Goal: Task Accomplishment & Management: Complete application form

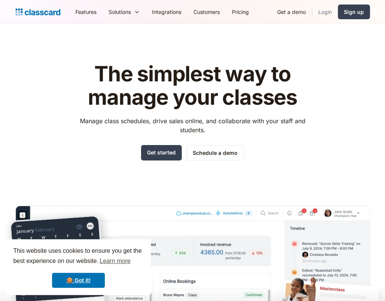
click at [323, 12] on link "Login" at bounding box center [325, 11] width 26 height 17
click at [176, 149] on link "Get started" at bounding box center [161, 152] width 41 height 15
